Goal: Task Accomplishment & Management: Manage account settings

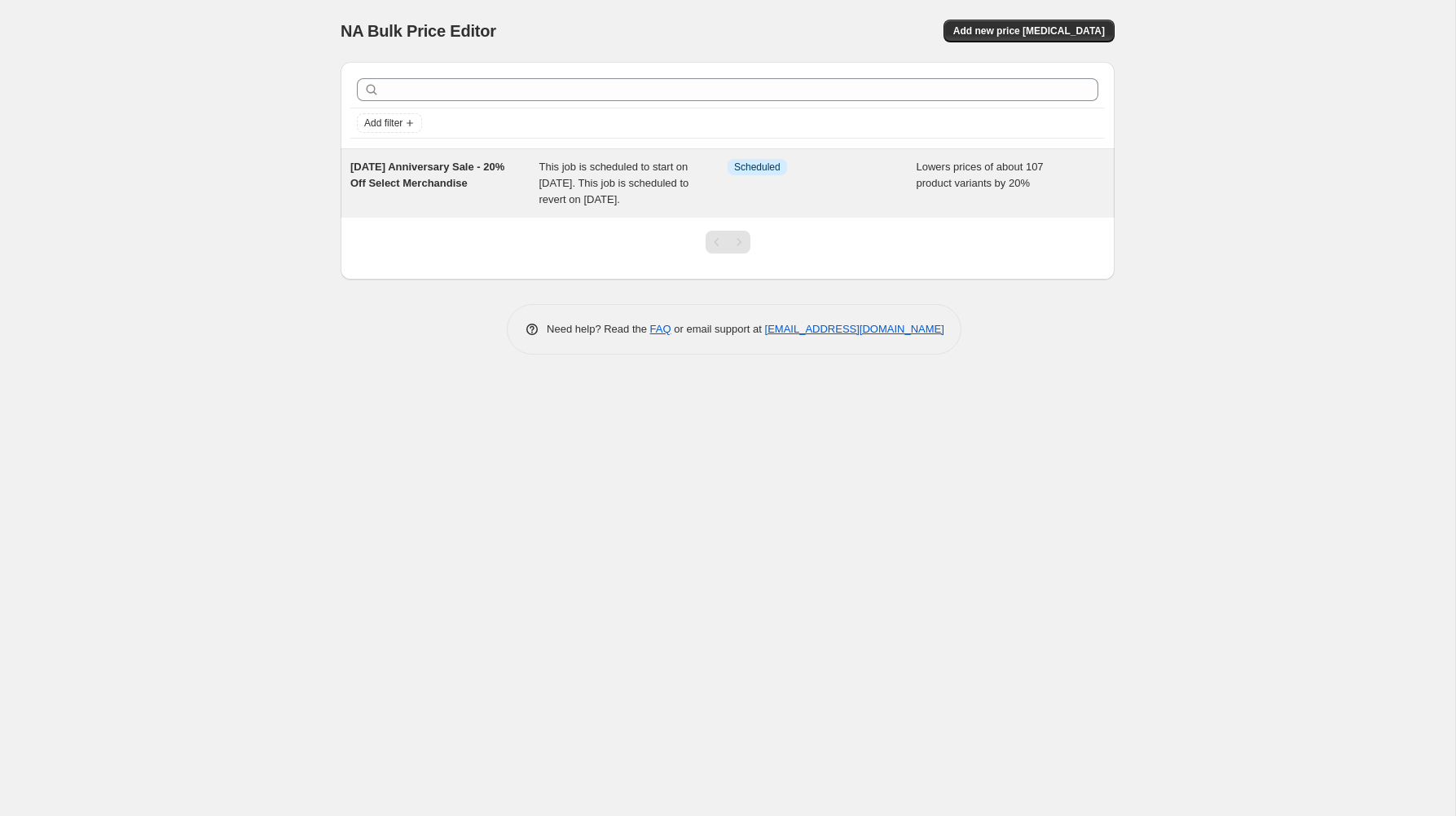
click at [890, 208] on div "Info Scheduled" at bounding box center [822, 183] width 189 height 49
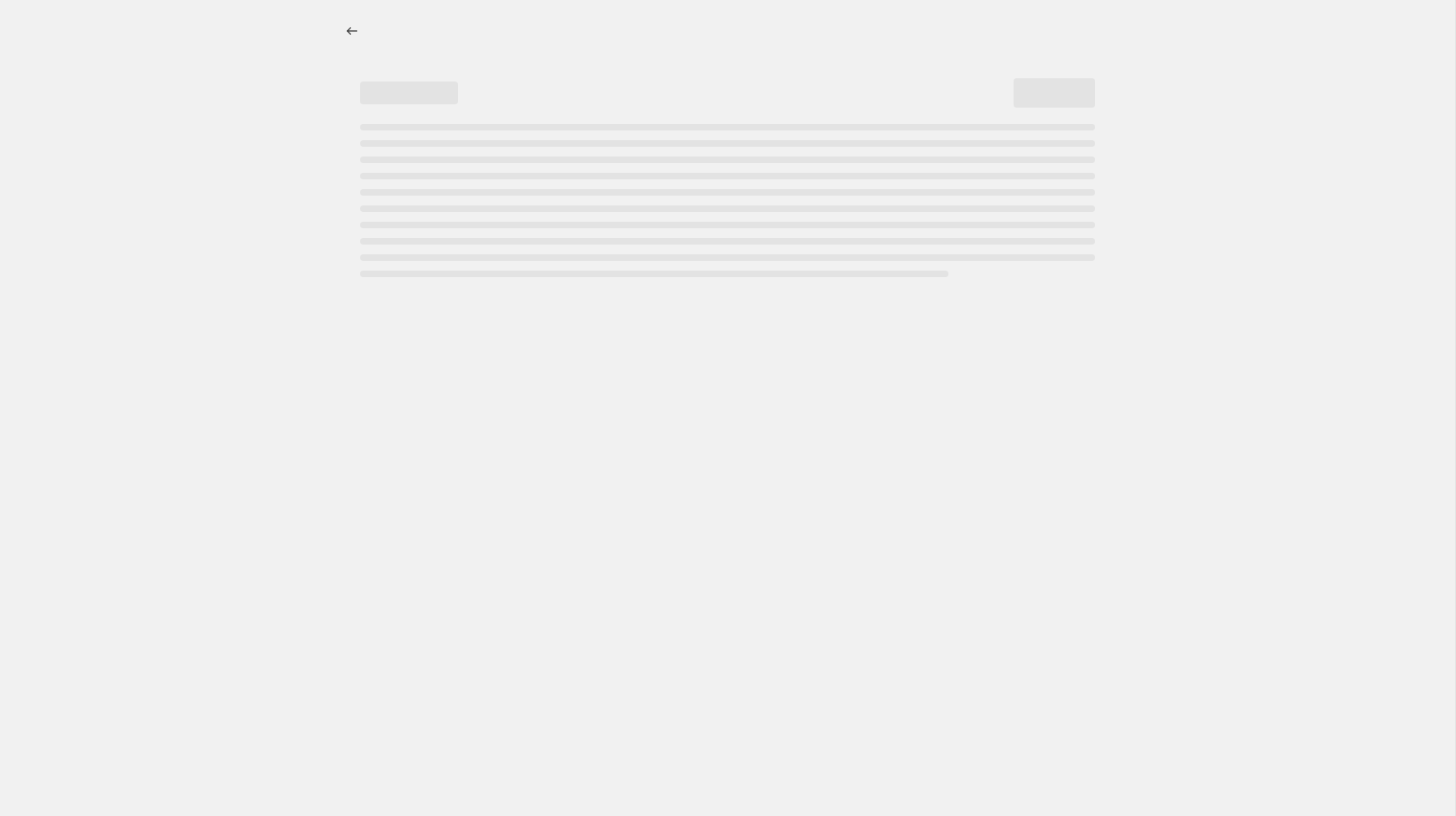
select select "percentage"
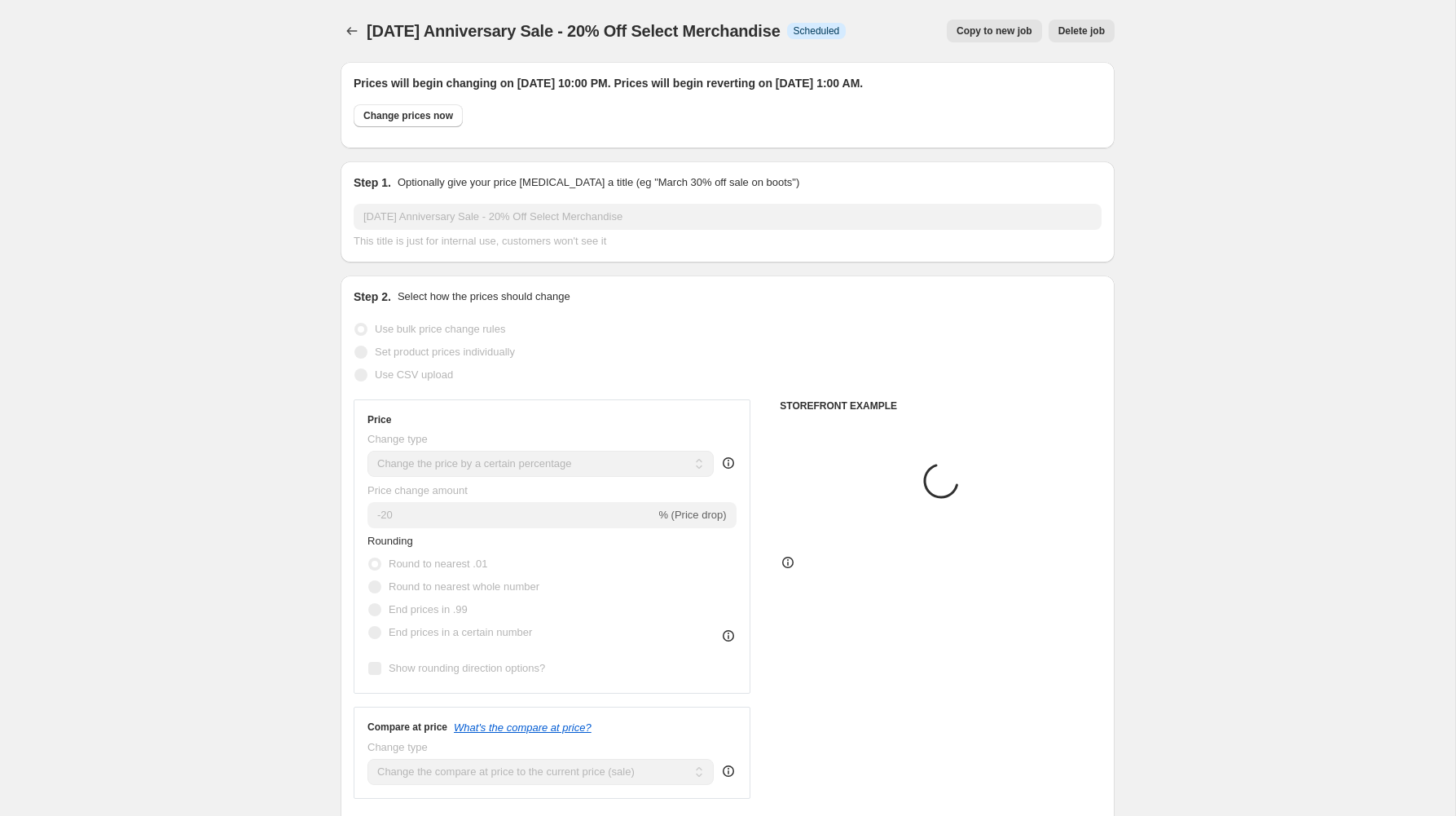
select select "collection"
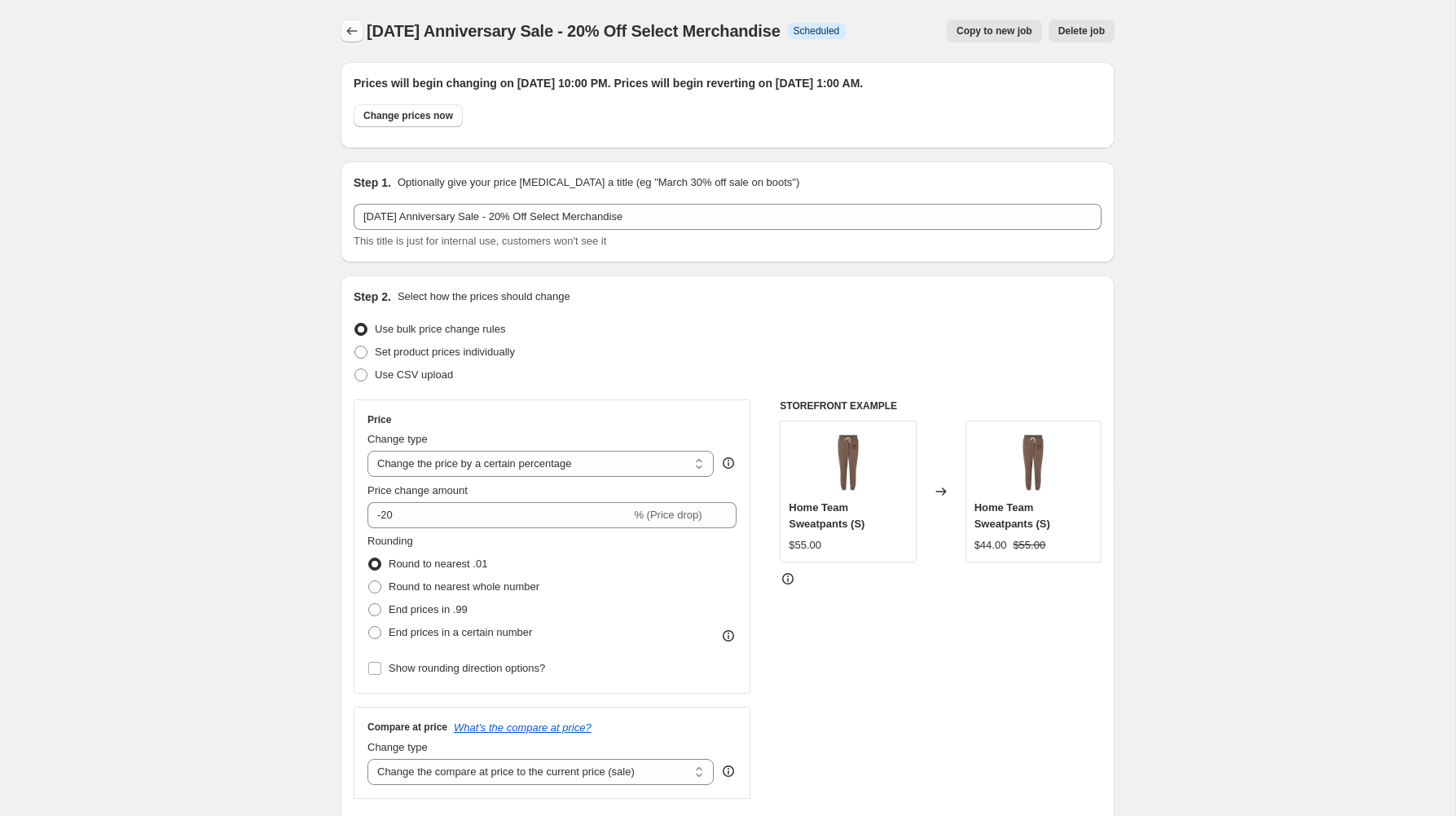
click at [351, 28] on icon "Price change jobs" at bounding box center [352, 31] width 17 height 17
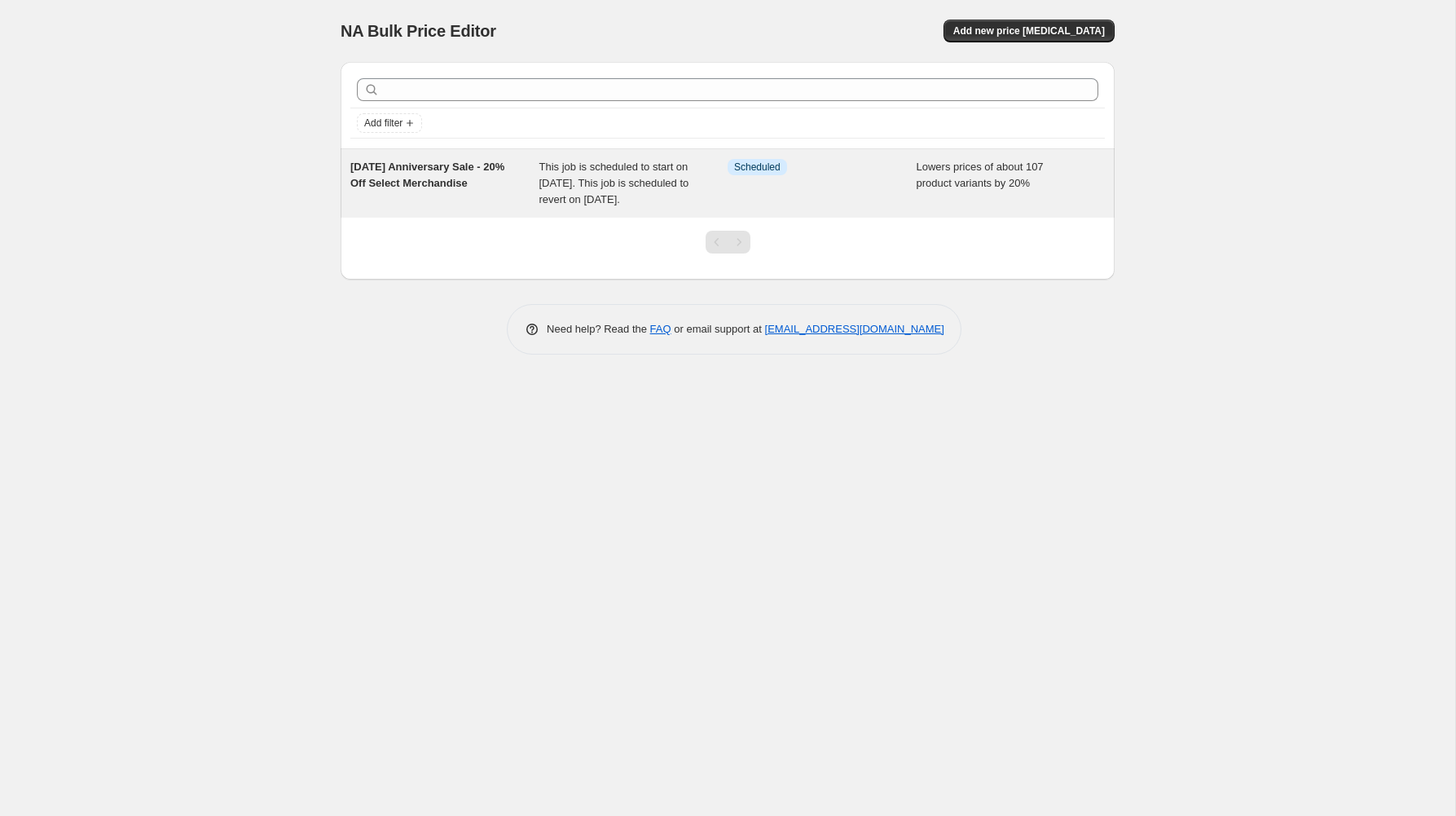
click at [597, 186] on span "This job is scheduled to start on [DATE]. This job is scheduled to revert on [D…" at bounding box center [615, 183] width 150 height 45
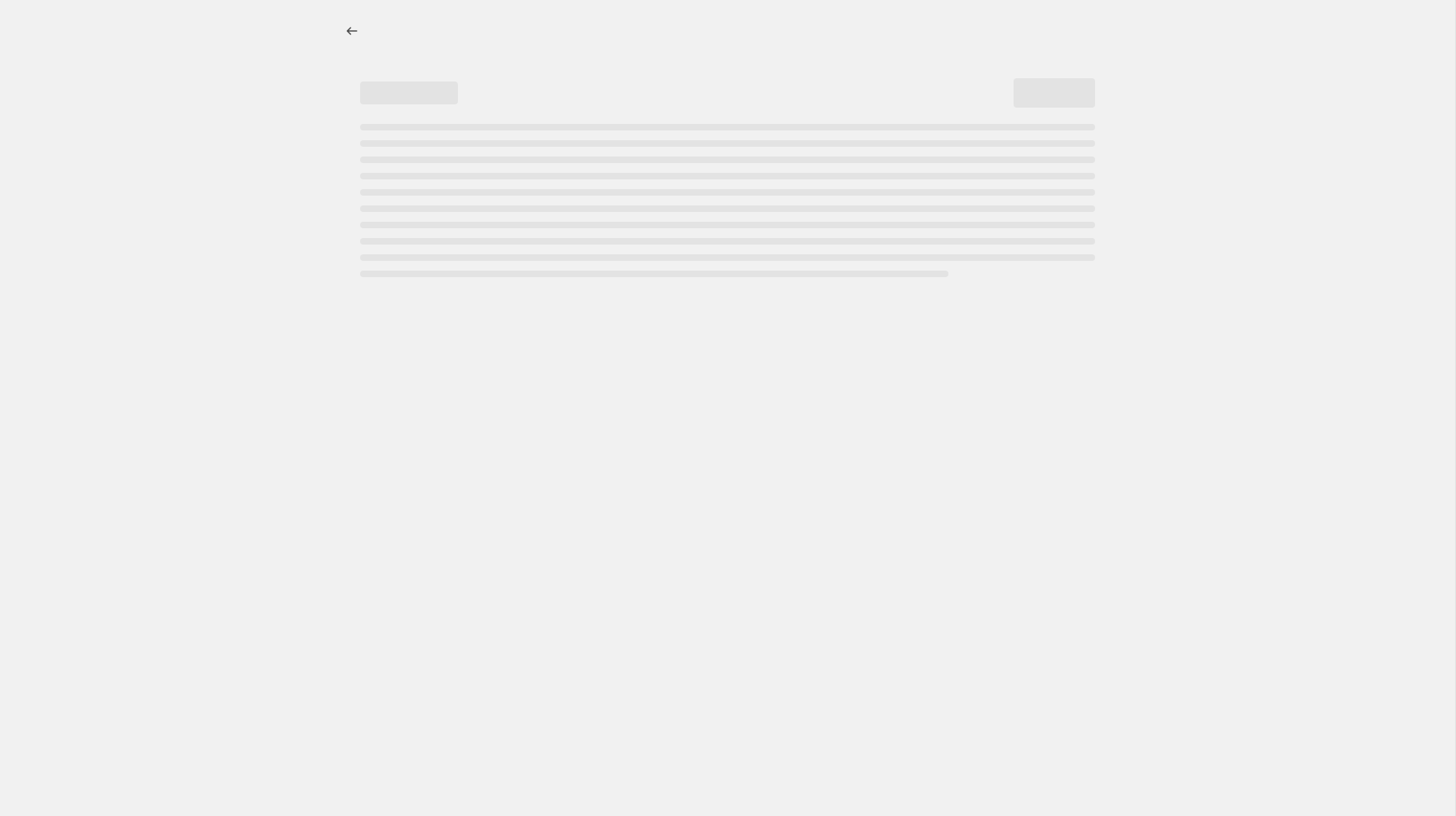
select select "percentage"
select select "collection"
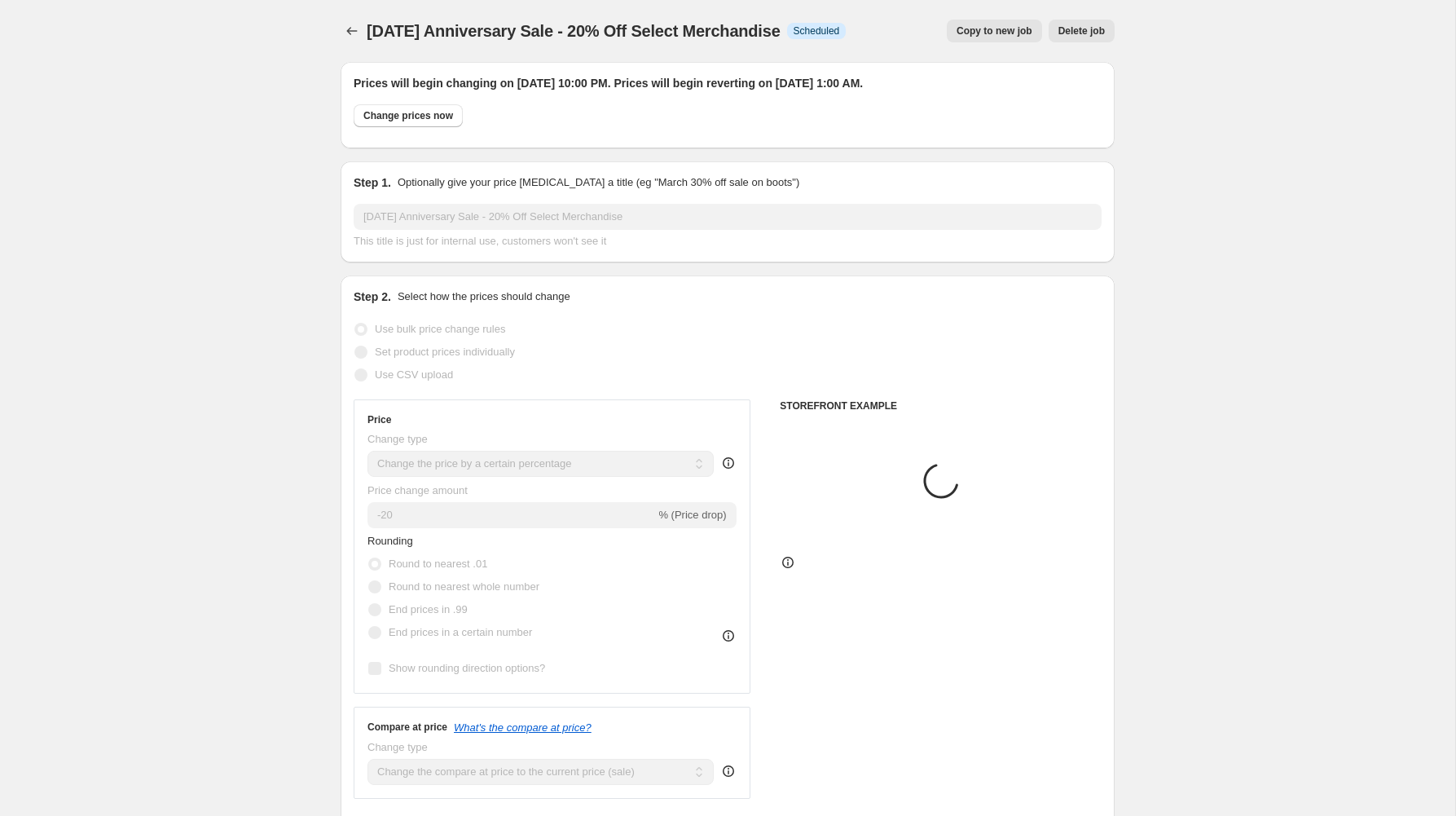
scroll to position [1375, 0]
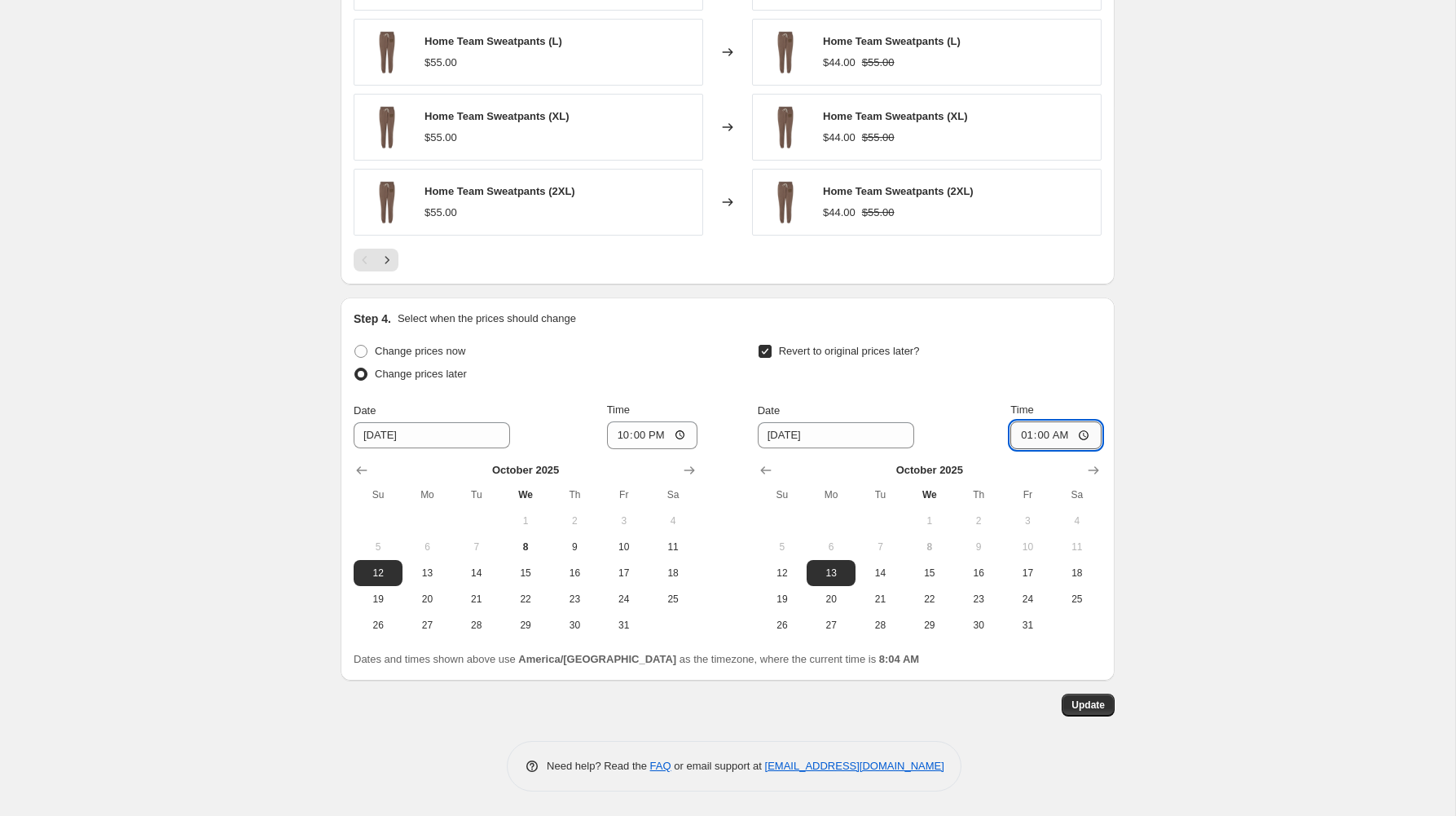
click at [1057, 433] on input "01:00" at bounding box center [1056, 435] width 91 height 27
click at [1082, 432] on input "01:00" at bounding box center [1056, 435] width 91 height 27
click at [1027, 438] on input "06:00" at bounding box center [1056, 435] width 91 height 27
click at [1042, 436] on input "06:00" at bounding box center [1056, 435] width 91 height 27
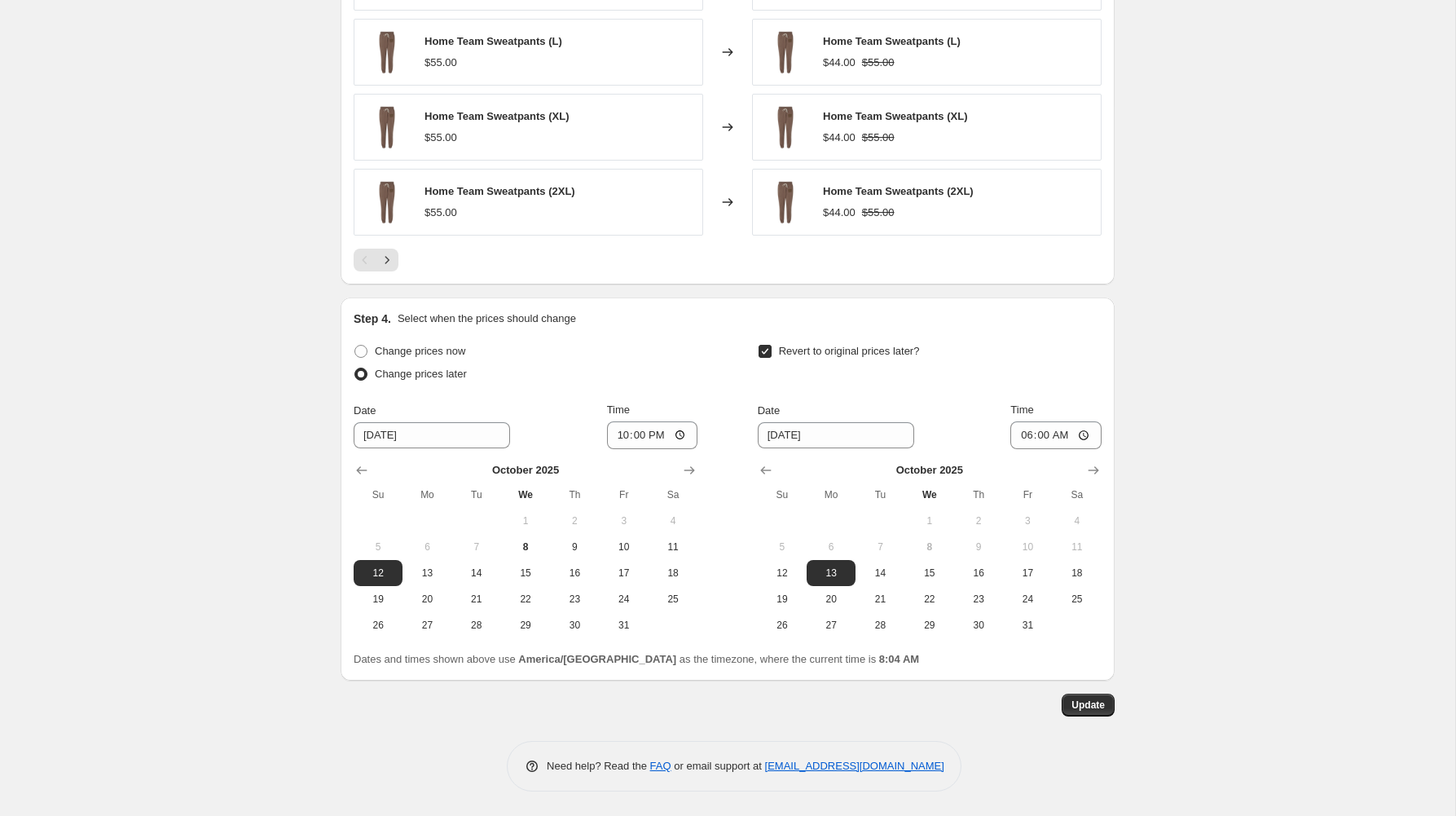
click at [1042, 437] on input "06:00" at bounding box center [1056, 435] width 91 height 27
click at [1024, 440] on input "06:00" at bounding box center [1056, 435] width 91 height 27
type input "07:00"
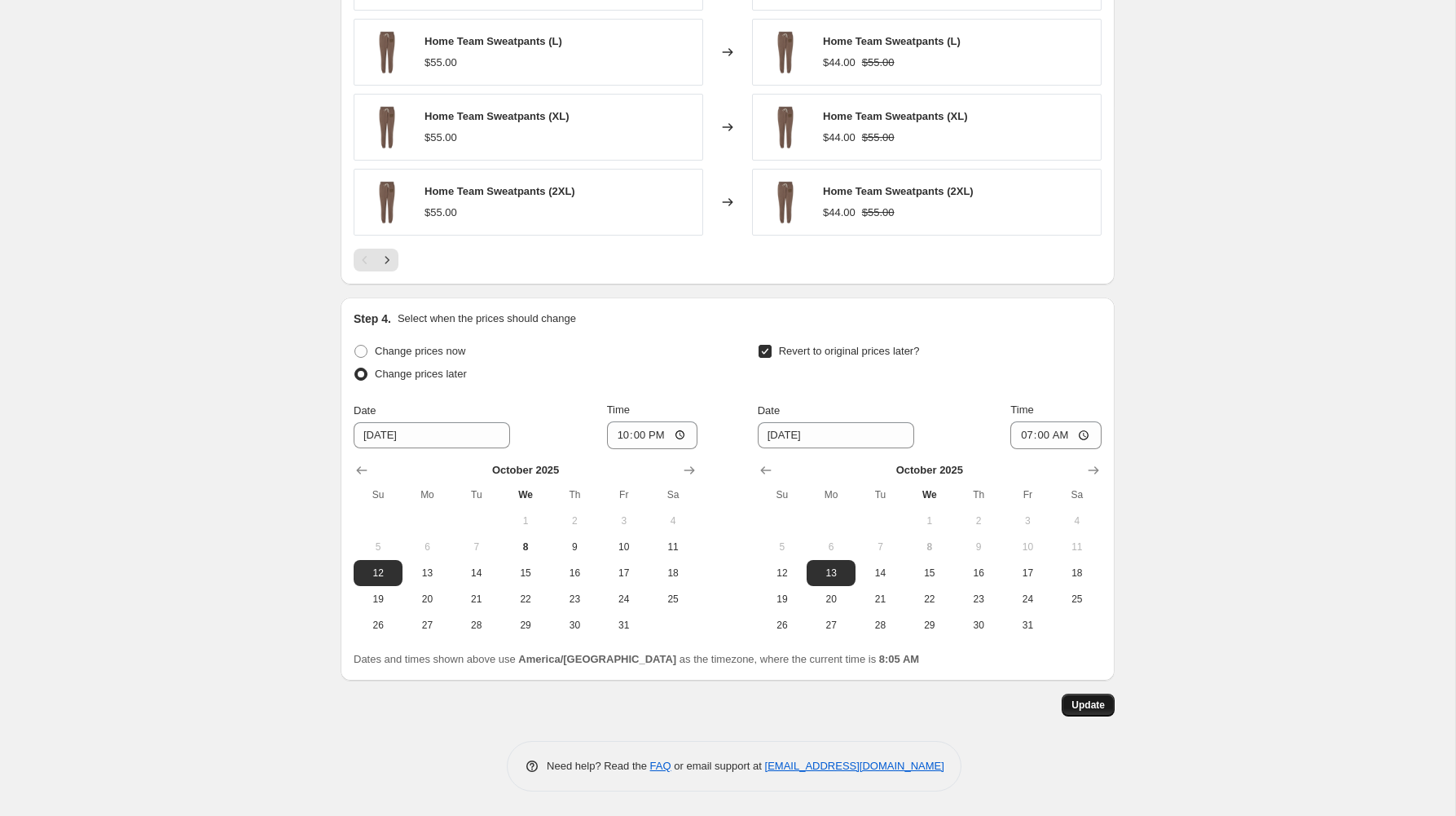
click at [1111, 710] on button "Update" at bounding box center [1089, 705] width 53 height 22
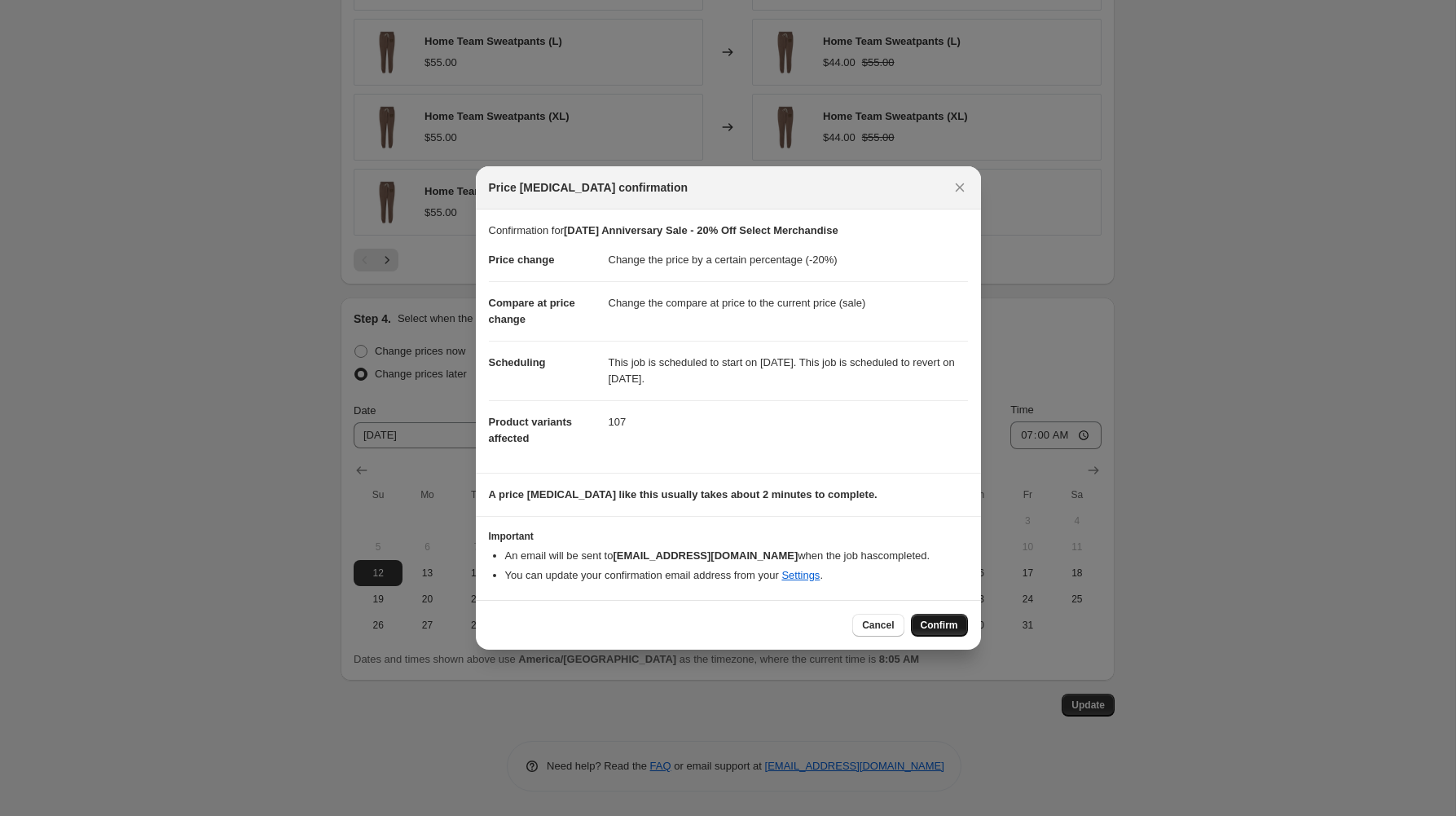
drag, startPoint x: 932, startPoint y: 625, endPoint x: 845, endPoint y: 580, distance: 97.9
click at [931, 624] on span "Confirm" at bounding box center [939, 626] width 37 height 13
